Goal: Information Seeking & Learning: Learn about a topic

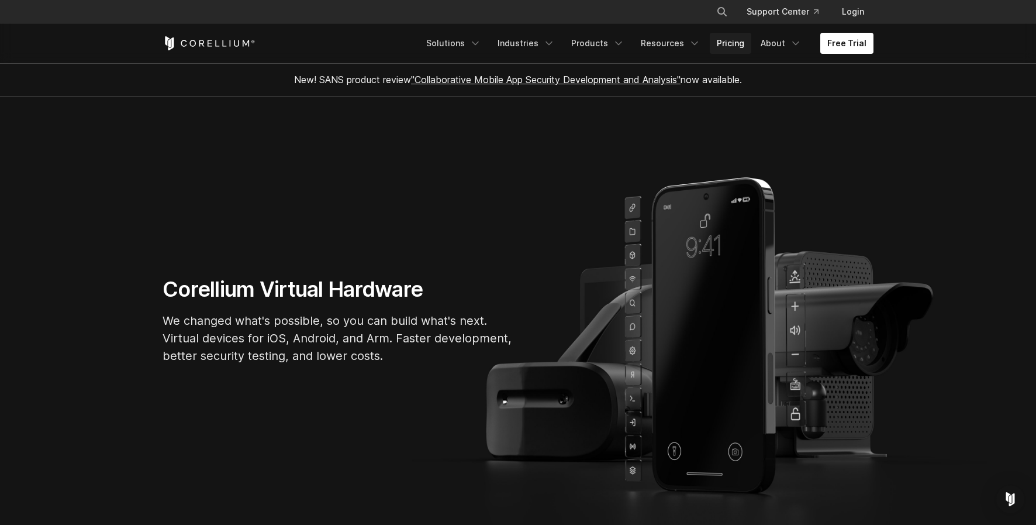
click at [739, 50] on link "Pricing" at bounding box center [731, 43] width 42 height 21
